Goal: Task Accomplishment & Management: Manage account settings

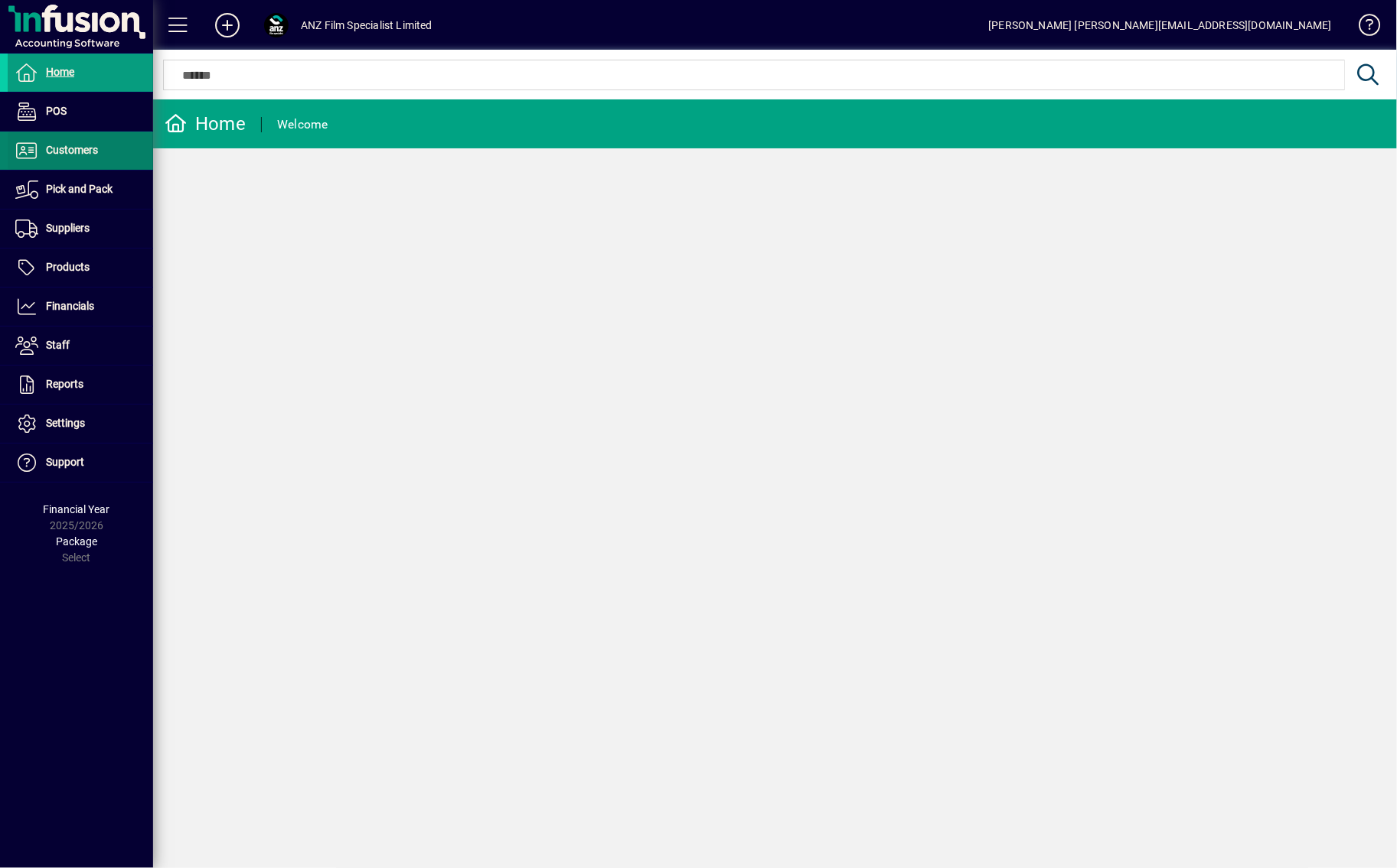
click at [93, 154] on span "Customers" at bounding box center [72, 150] width 52 height 13
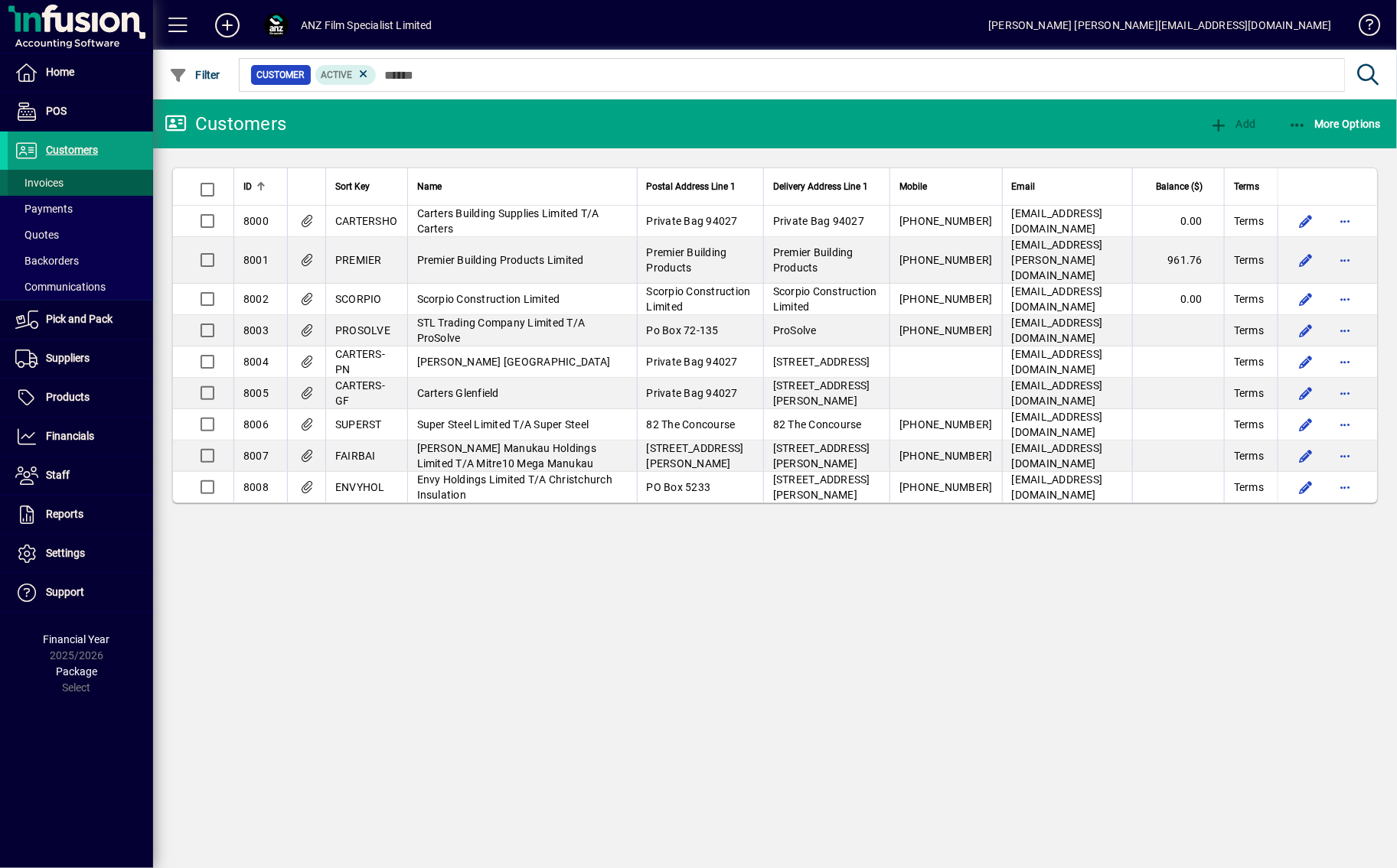
click at [84, 181] on span at bounding box center [81, 183] width 145 height 37
